Goal: Navigation & Orientation: Go to known website

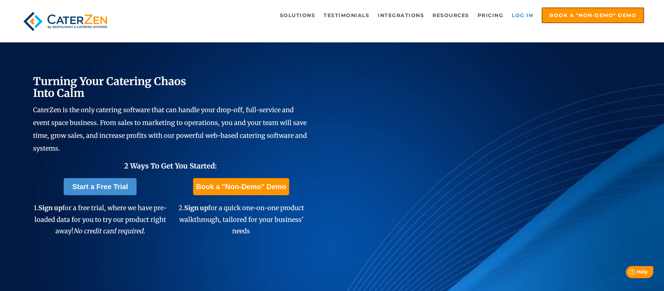
click at [519, 13] on link "Log in" at bounding box center [522, 15] width 28 height 14
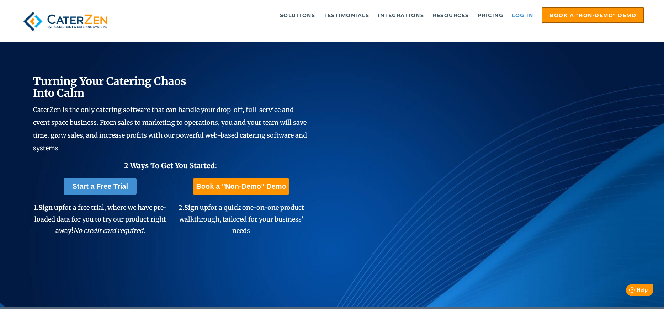
click at [531, 14] on link "Log in" at bounding box center [522, 15] width 28 height 14
click at [510, 11] on link "Log in" at bounding box center [522, 15] width 28 height 14
click at [521, 13] on link "Log in" at bounding box center [522, 15] width 28 height 14
